Goal: Transaction & Acquisition: Obtain resource

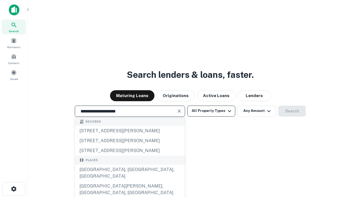
click at [130, 182] on div "Santa Monica, CA, USA" at bounding box center [130, 173] width 110 height 17
click at [211, 111] on button "All Property Types" at bounding box center [211, 111] width 48 height 11
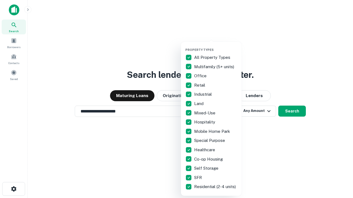
type input "**********"
click at [215, 46] on button "button" at bounding box center [215, 46] width 61 height 0
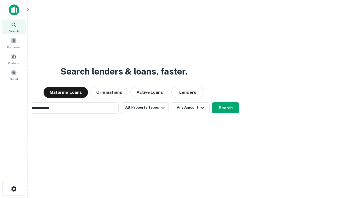
scroll to position [9, 0]
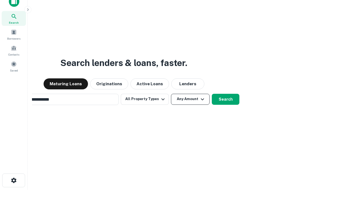
click at [171, 94] on button "Any Amount" at bounding box center [190, 99] width 39 height 11
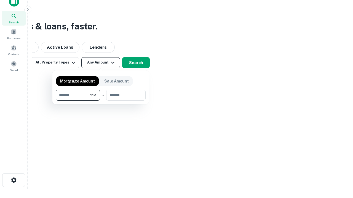
type input "*******"
click at [101, 101] on button "button" at bounding box center [101, 101] width 90 height 0
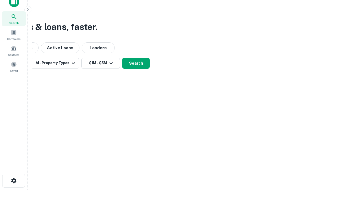
scroll to position [3, 102]
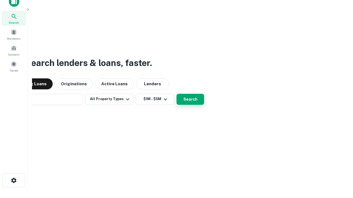
click at [176, 94] on button "Search" at bounding box center [190, 99] width 28 height 11
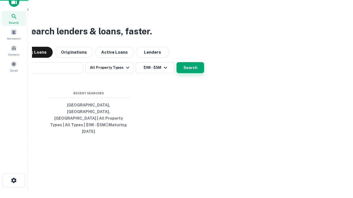
scroll to position [9, 0]
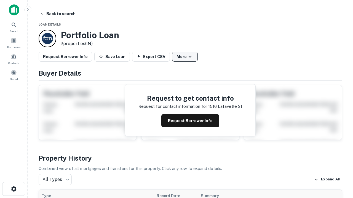
click at [185, 57] on button "More" at bounding box center [185, 57] width 26 height 10
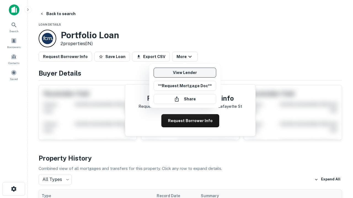
click at [185, 73] on link "View Lender" at bounding box center [184, 73] width 63 height 10
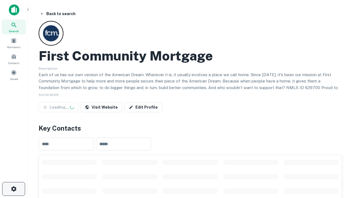
click at [14, 189] on icon "button" at bounding box center [13, 189] width 7 height 7
